Goal: Task Accomplishment & Management: Use online tool/utility

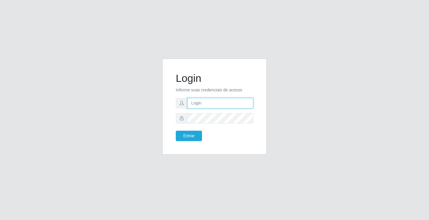
click at [198, 105] on input "text" at bounding box center [220, 103] width 66 height 10
type input "ediane@ideal"
click at [176, 131] on button "Entrar" at bounding box center [189, 136] width 26 height 10
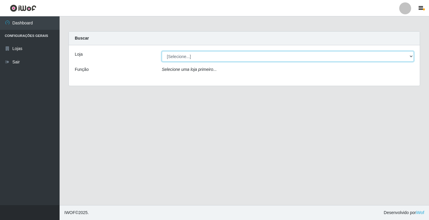
click at [171, 60] on select "[Selecione...] Ideal - Conceição" at bounding box center [288, 56] width 252 height 10
select select "231"
click at [162, 51] on select "[Selecione...] Ideal - Conceição" at bounding box center [288, 56] width 252 height 10
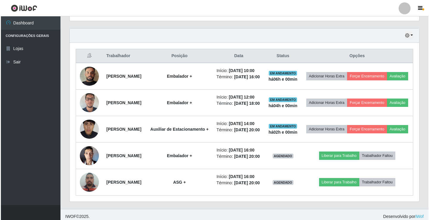
scroll to position [209, 0]
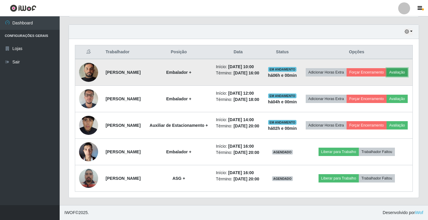
click at [386, 72] on button "Avaliação" at bounding box center [396, 72] width 21 height 8
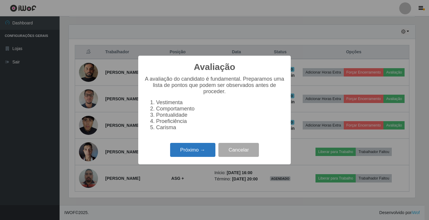
click at [198, 157] on button "Próximo →" at bounding box center [192, 150] width 45 height 14
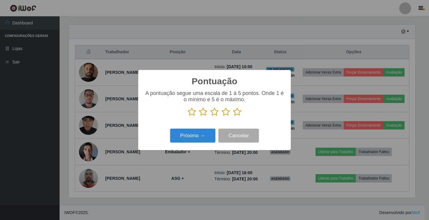
click at [237, 113] on icon at bounding box center [237, 112] width 8 height 9
click at [233, 117] on input "radio" at bounding box center [233, 117] width 0 height 0
click at [199, 131] on button "Próximo →" at bounding box center [192, 136] width 45 height 14
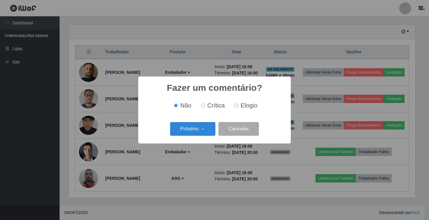
click at [197, 136] on button "Próximo →" at bounding box center [192, 129] width 45 height 14
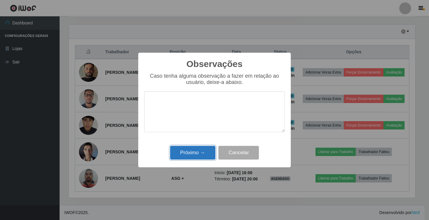
click at [194, 151] on button "Próximo →" at bounding box center [192, 153] width 45 height 14
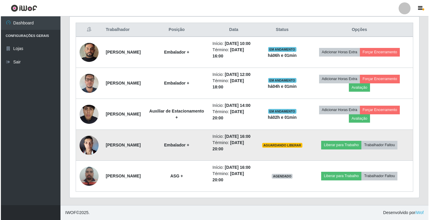
scroll to position [238, 0]
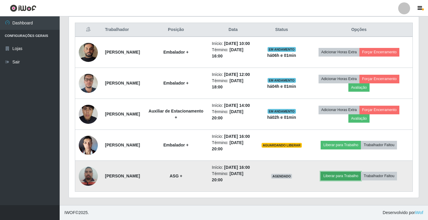
click at [350, 180] on button "Liberar para Trabalho" at bounding box center [340, 176] width 40 height 8
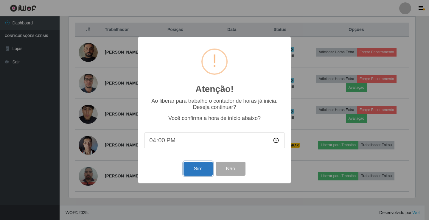
click at [192, 167] on button "Sim" at bounding box center [198, 169] width 29 height 14
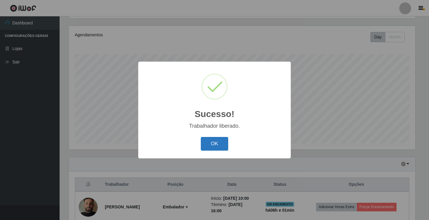
click at [212, 140] on button "OK" at bounding box center [215, 144] width 28 height 14
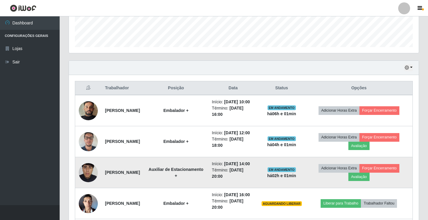
scroll to position [189, 0]
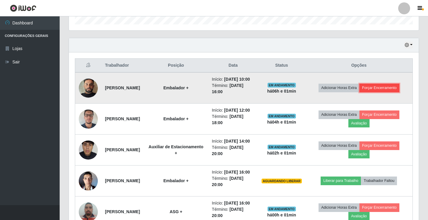
click at [385, 90] on button "Forçar Encerramento" at bounding box center [379, 88] width 40 height 8
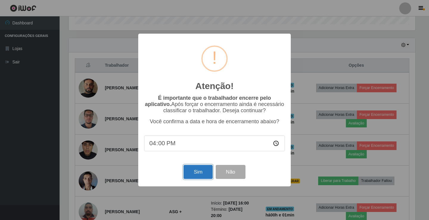
click at [198, 173] on button "Sim" at bounding box center [198, 172] width 29 height 14
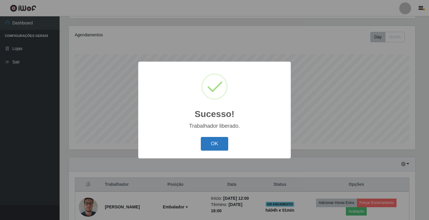
click at [220, 142] on button "OK" at bounding box center [215, 144] width 28 height 14
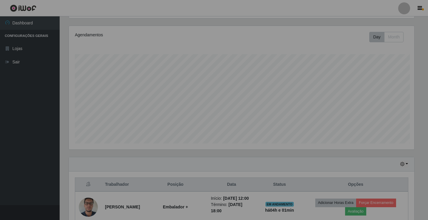
scroll to position [124, 350]
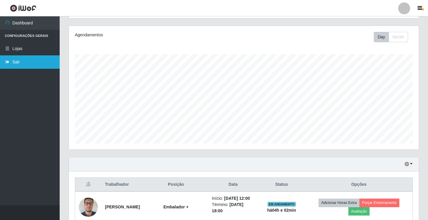
click at [22, 64] on link "Sair" at bounding box center [30, 61] width 60 height 13
